Goal: Transaction & Acquisition: Purchase product/service

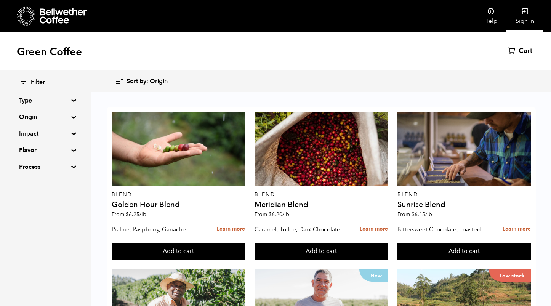
click at [524, 14] on icon at bounding box center [526, 12] width 8 height 8
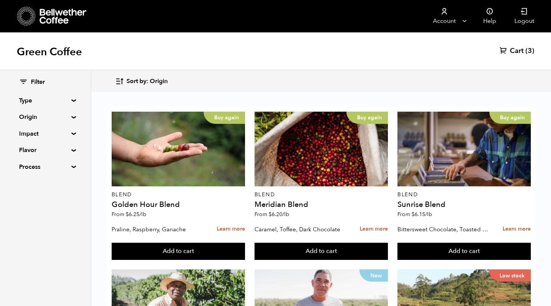
click at [519, 51] on span "Cart" at bounding box center [517, 51] width 14 height 9
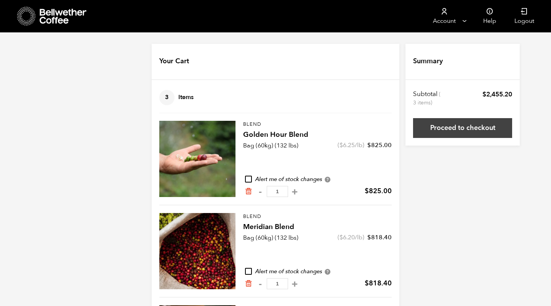
click at [470, 130] on link "Proceed to checkout" at bounding box center [462, 128] width 99 height 20
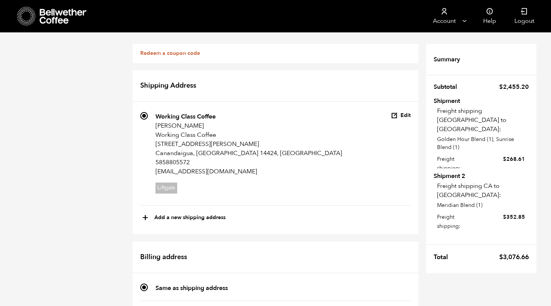
scroll to position [503, 0]
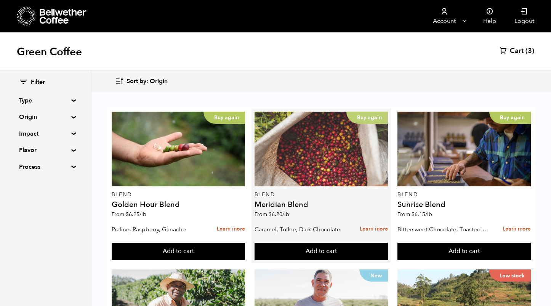
click at [345, 126] on div "Buy again" at bounding box center [321, 149] width 133 height 75
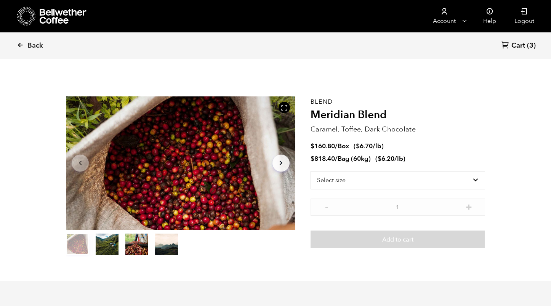
scroll to position [332, 406]
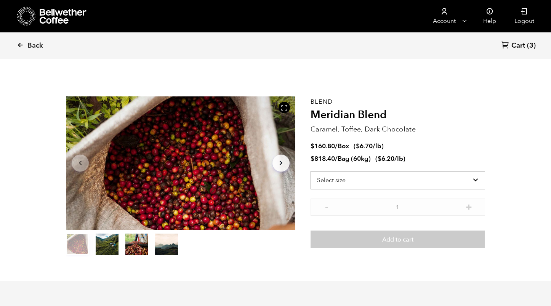
select select "bag-3"
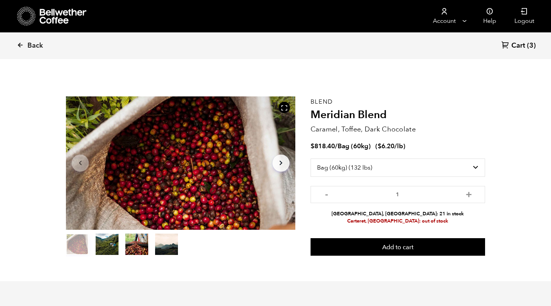
click at [335, 112] on h2 "Meridian Blend" at bounding box center [398, 115] width 175 height 13
copy h2 "Meridian"
